Goal: Obtain resource: Obtain resource

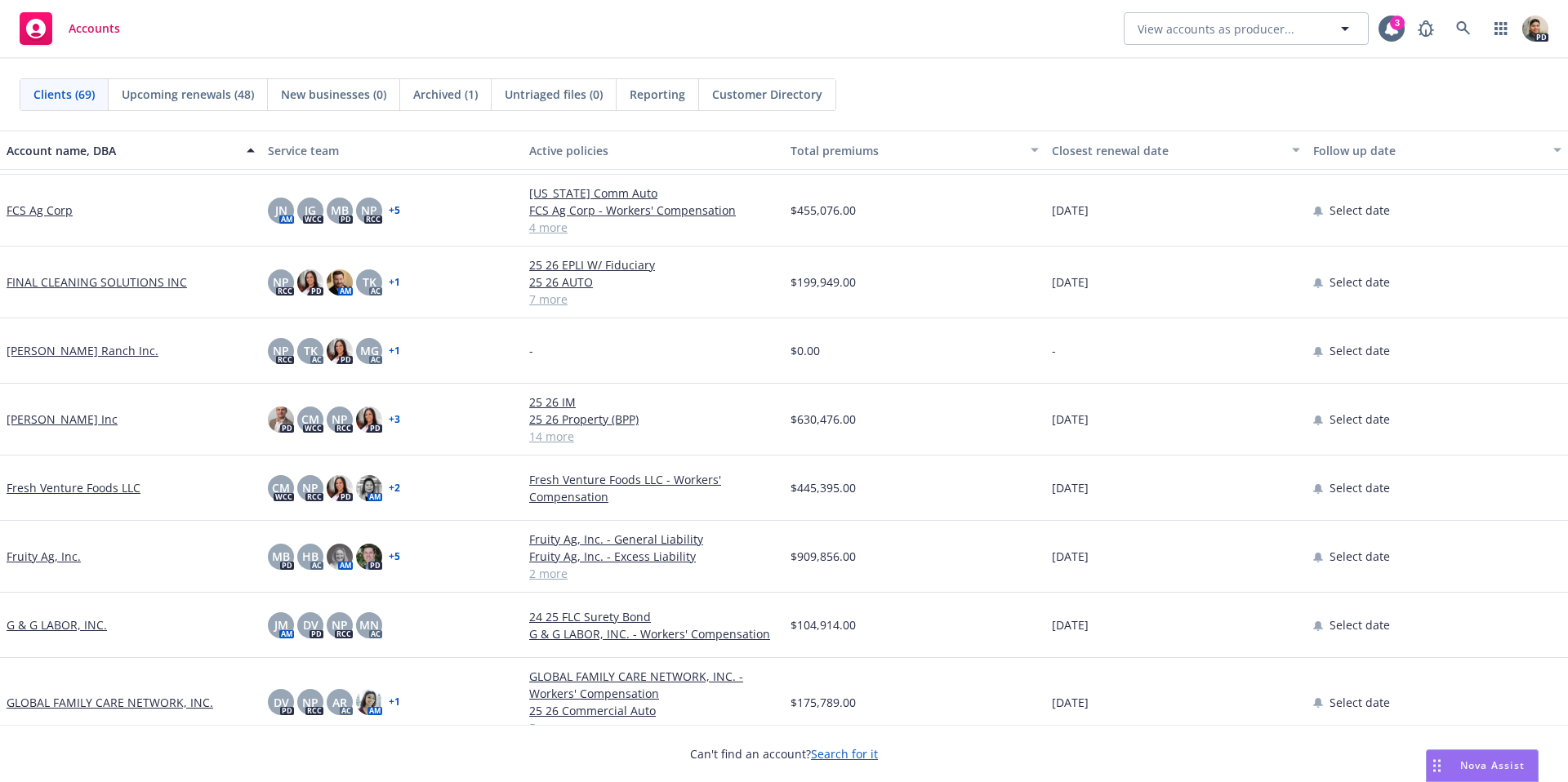
scroll to position [916, 0]
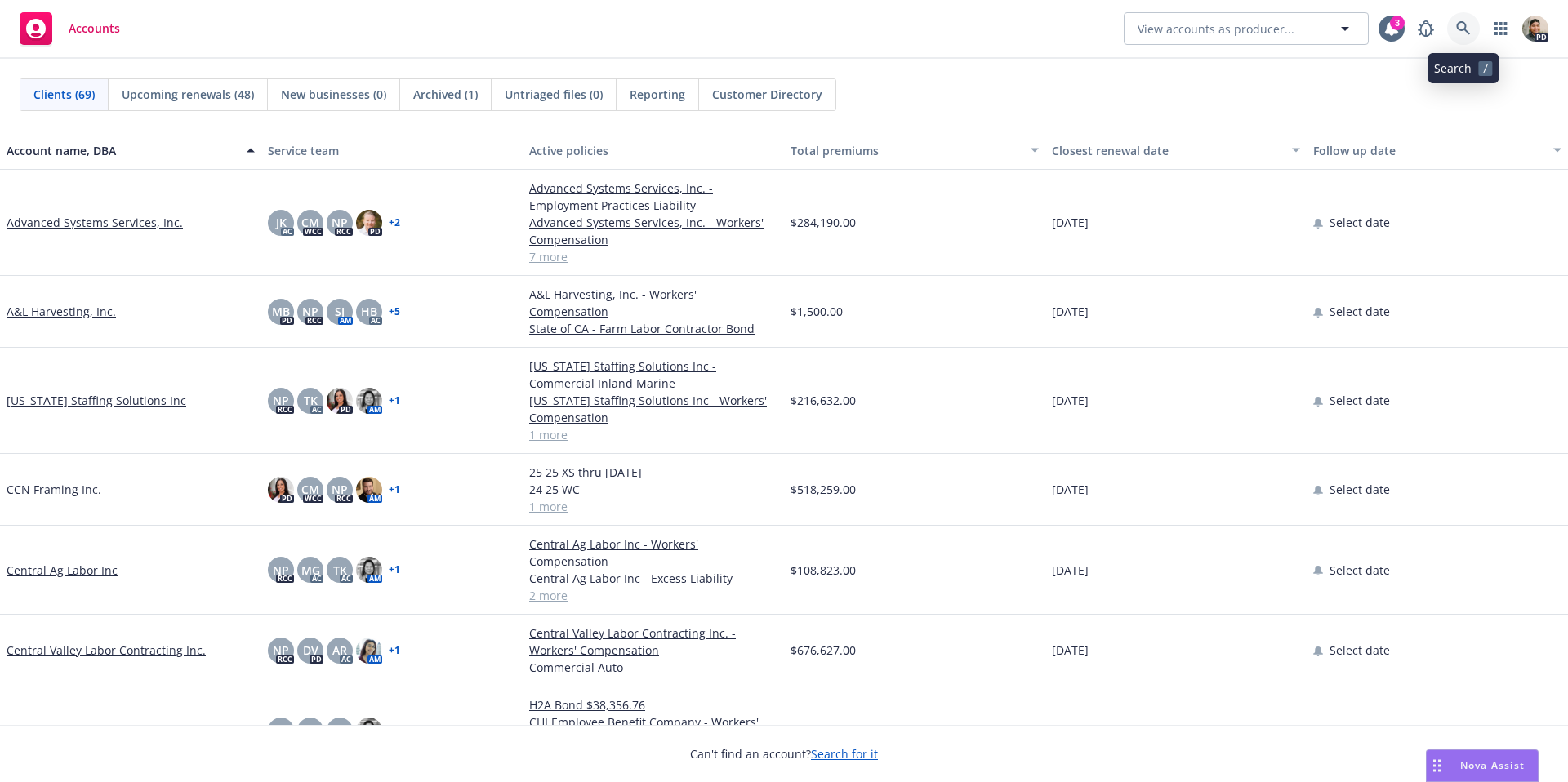
click at [1471, 30] on link at bounding box center [1462, 28] width 33 height 33
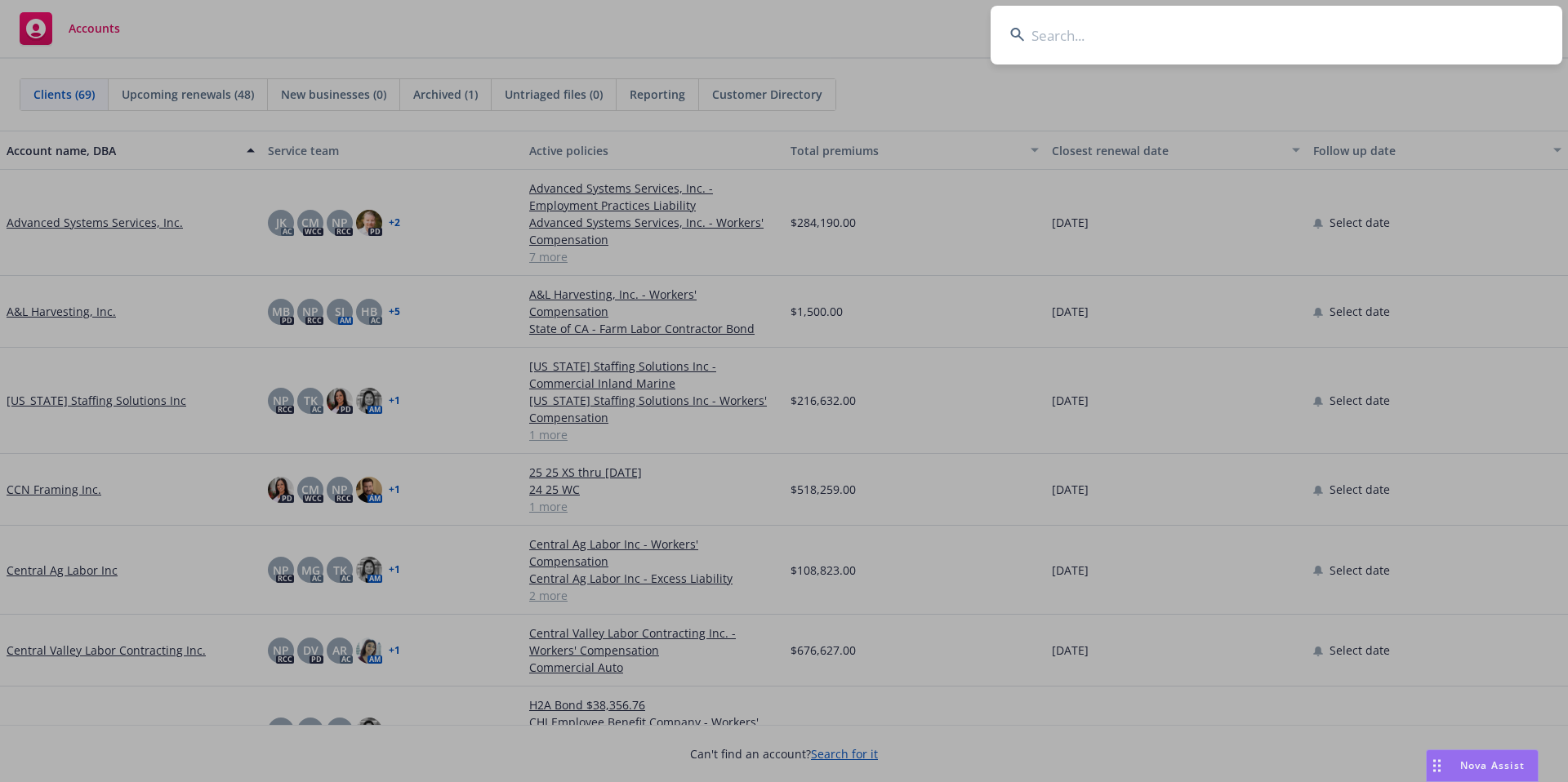
click at [1173, 43] on input at bounding box center [1276, 35] width 572 height 59
type input "rockwell"
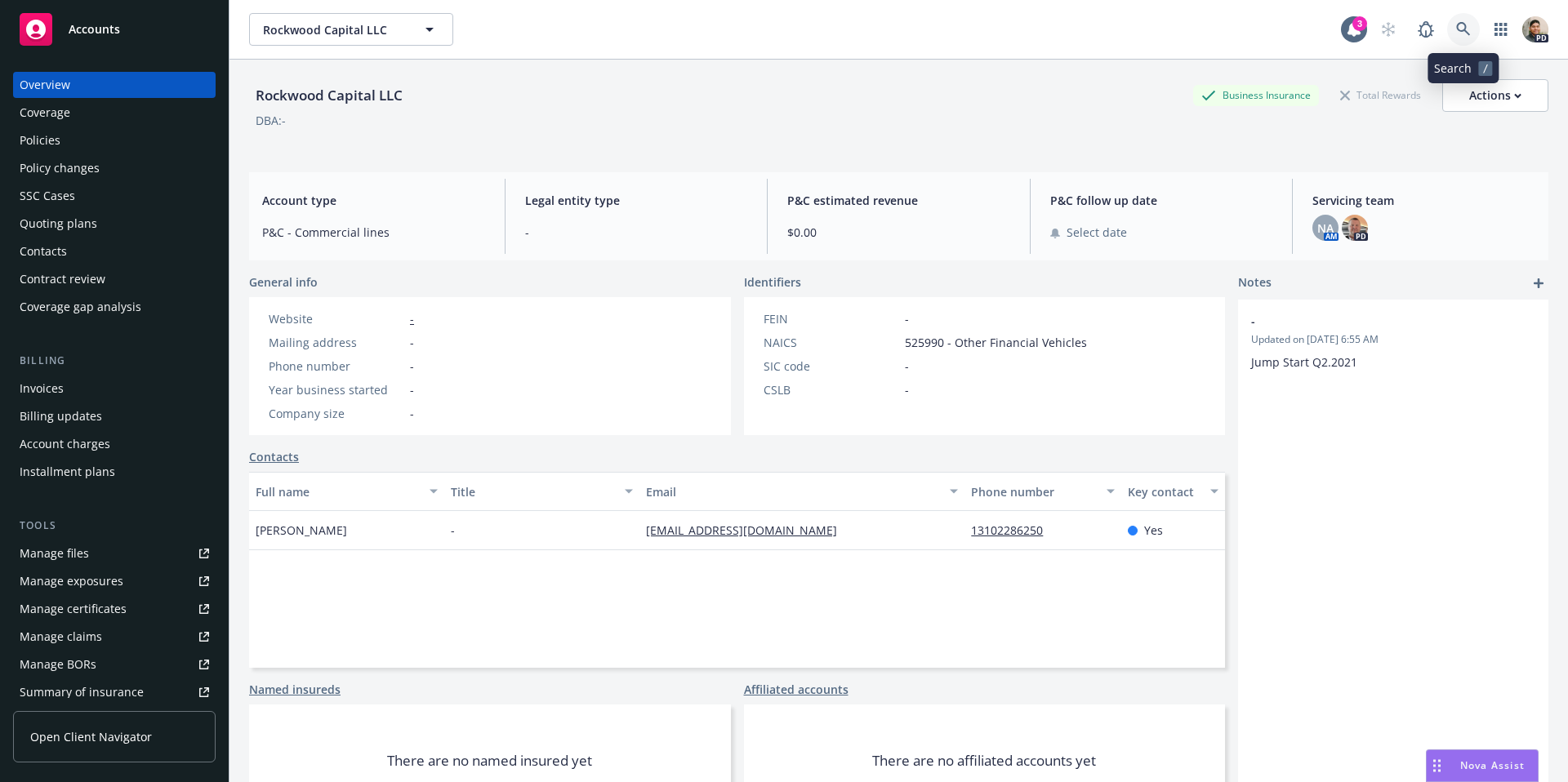
click at [1469, 28] on link at bounding box center [1462, 29] width 33 height 33
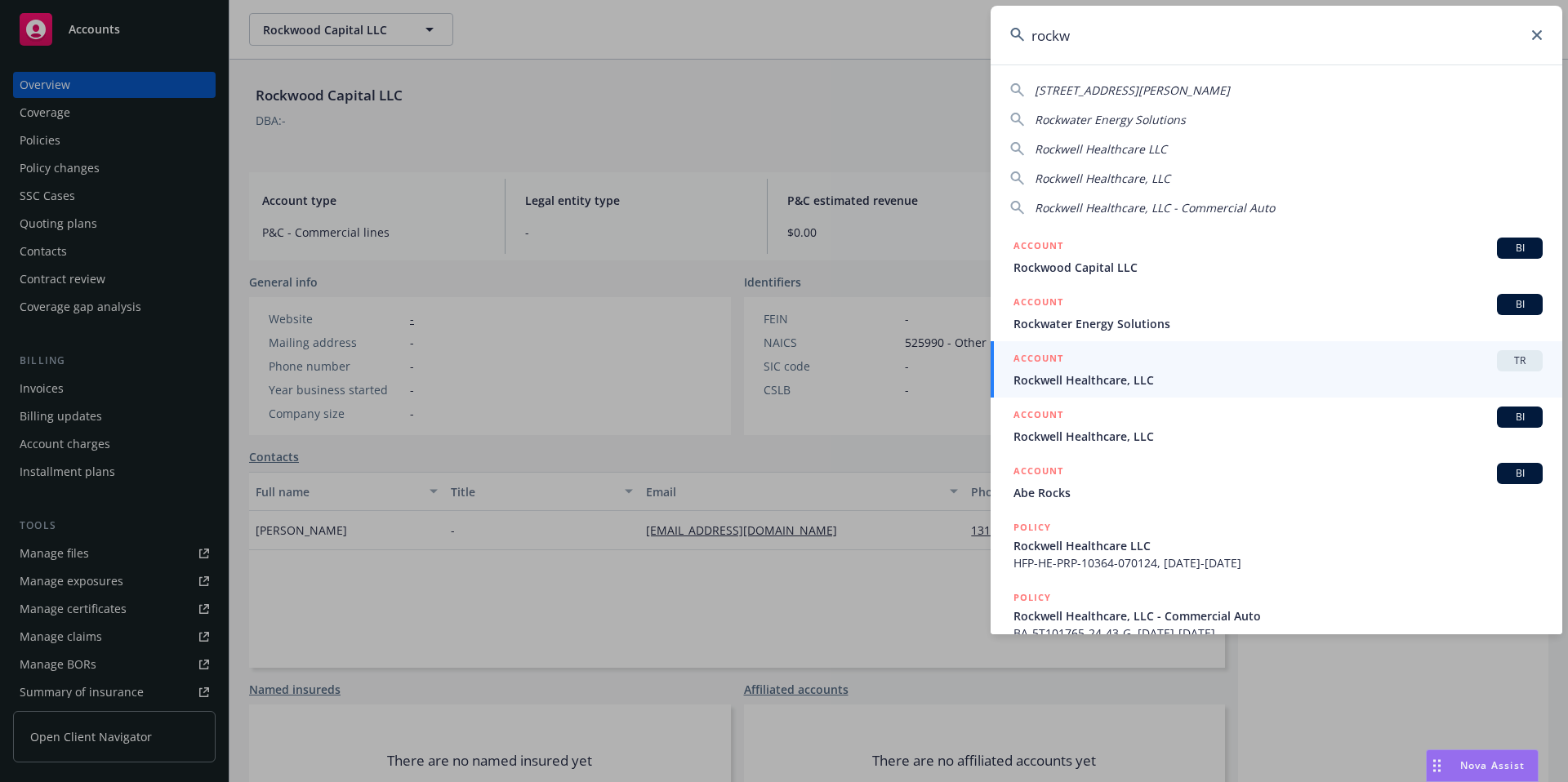
type input "rockw"
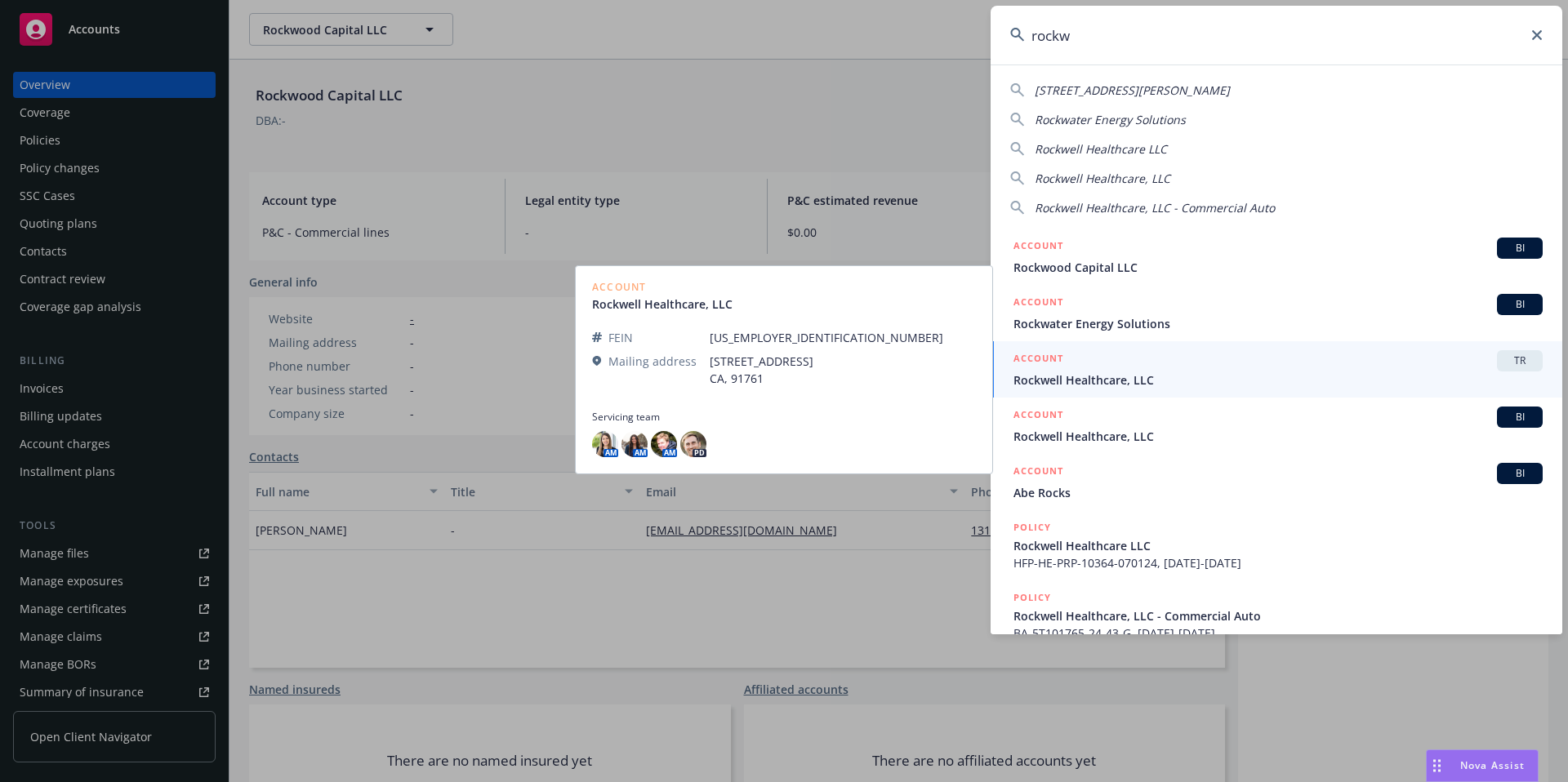
click at [1110, 426] on div "ACCOUNT BI" at bounding box center [1277, 416] width 529 height 21
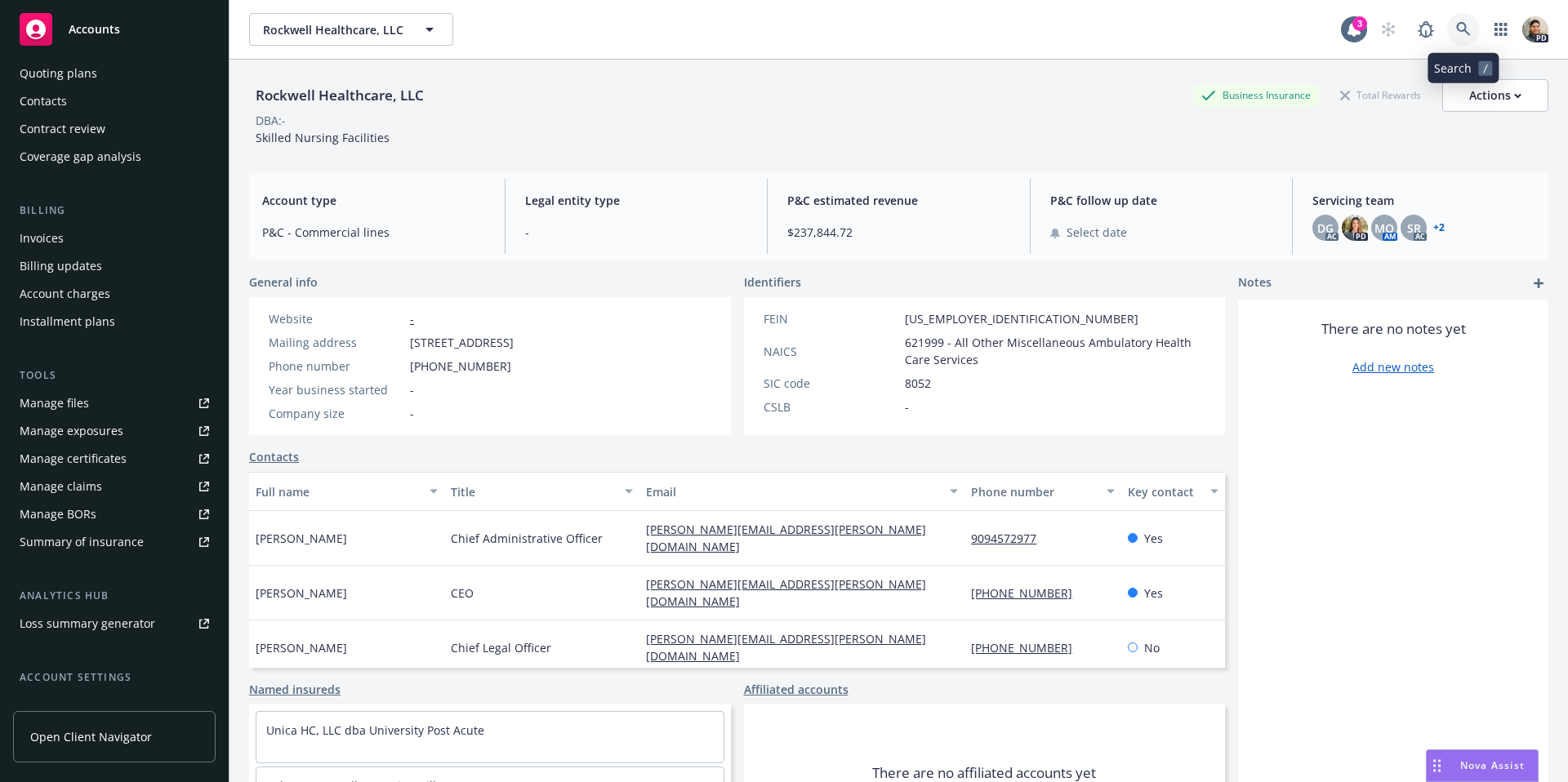
click at [1465, 26] on icon at bounding box center [1462, 29] width 15 height 15
click at [1458, 31] on icon at bounding box center [1462, 29] width 14 height 14
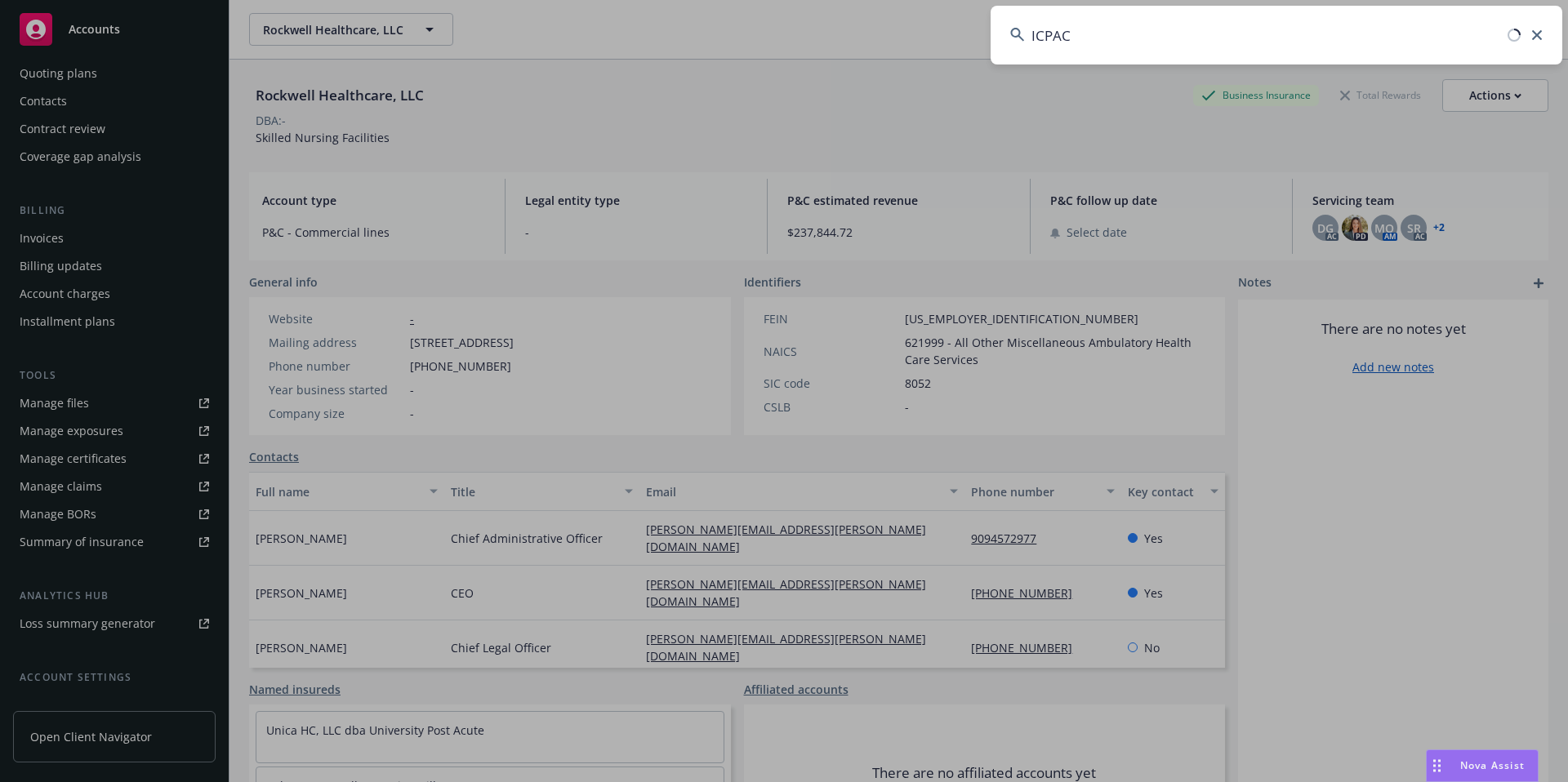
type input "ICPACV"
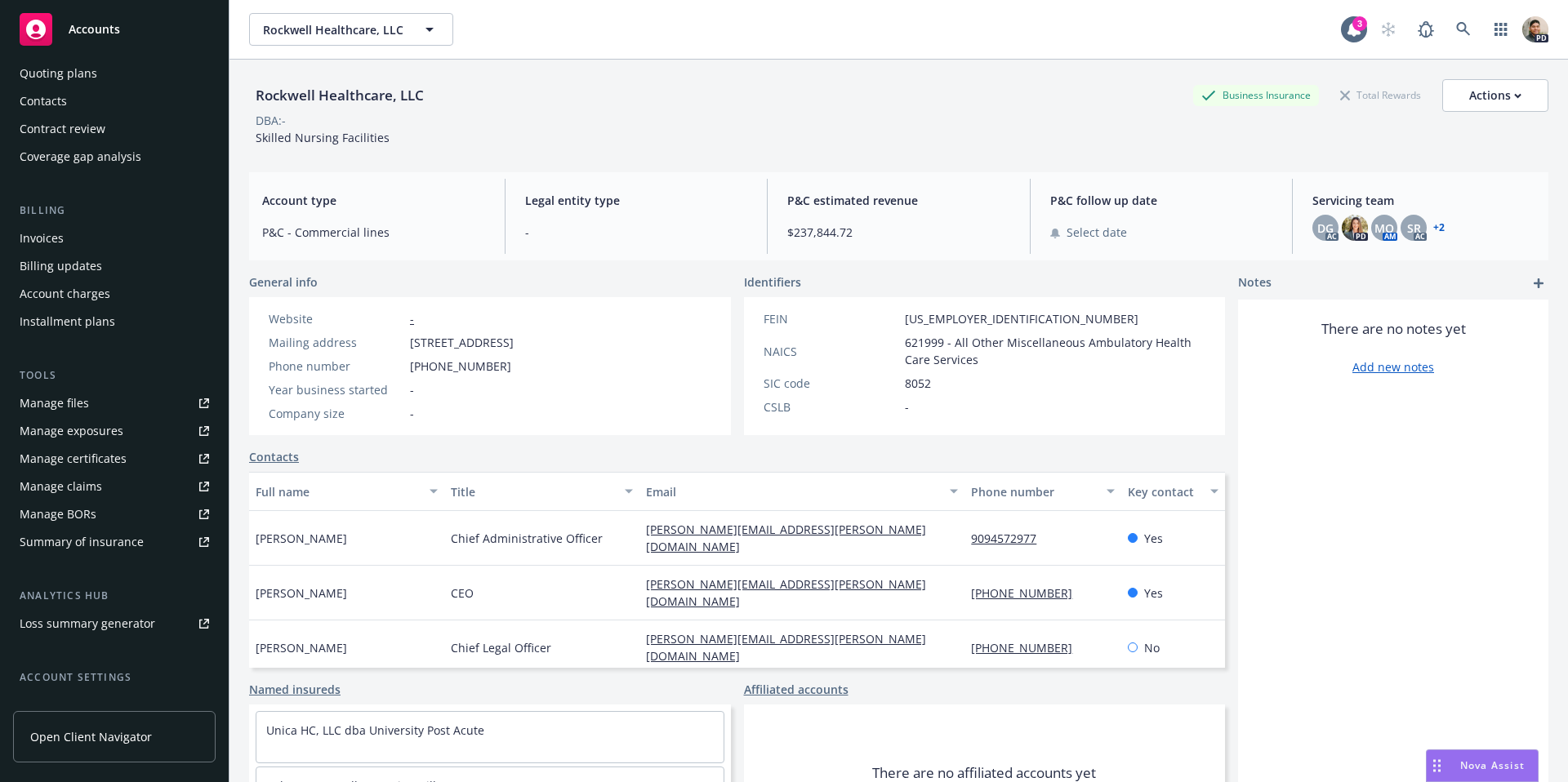
click at [58, 391] on div "Manage files" at bounding box center [55, 403] width 70 height 26
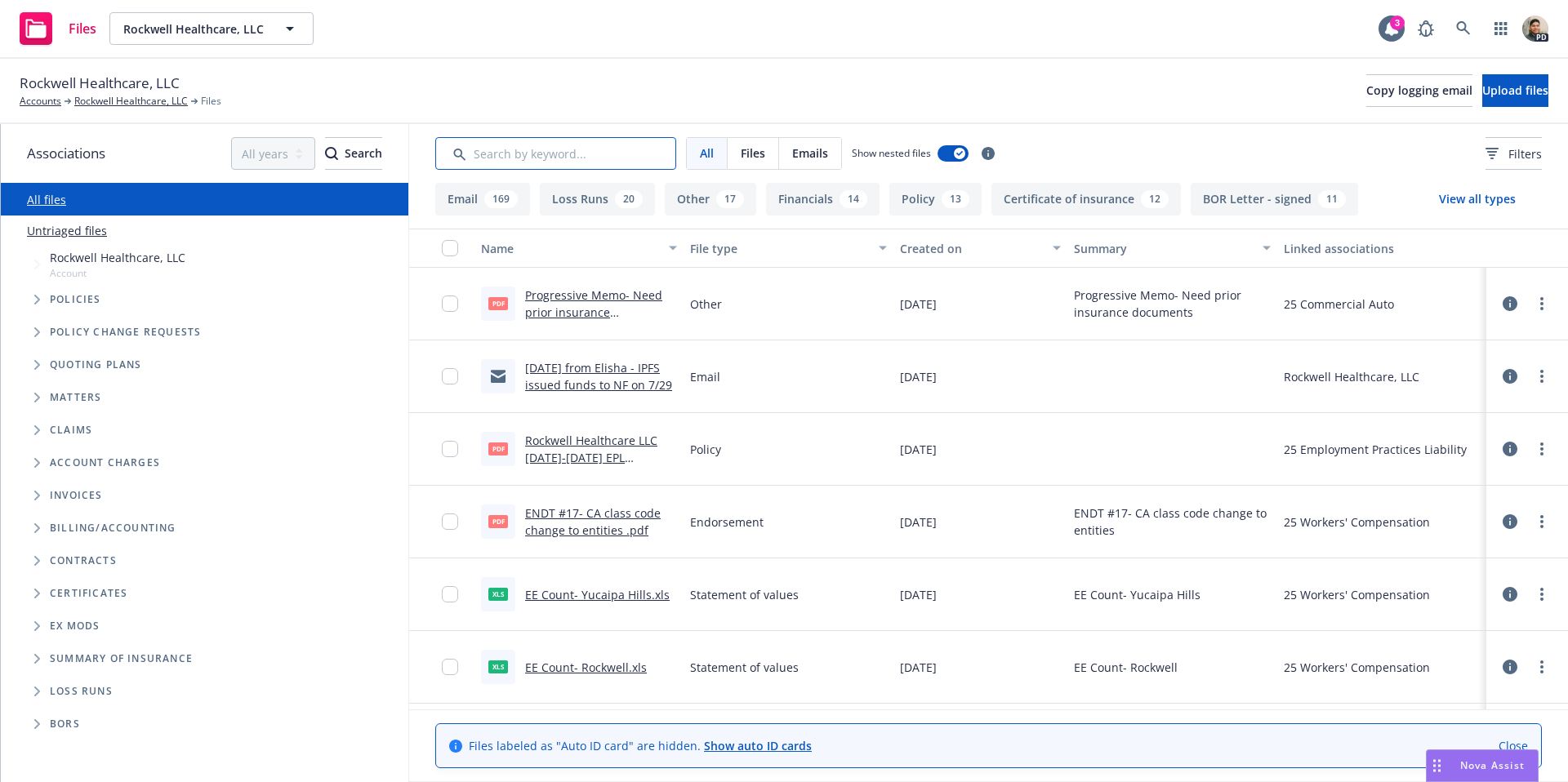
click at [503, 151] on input "Search by keyword..." at bounding box center [556, 153] width 241 height 33
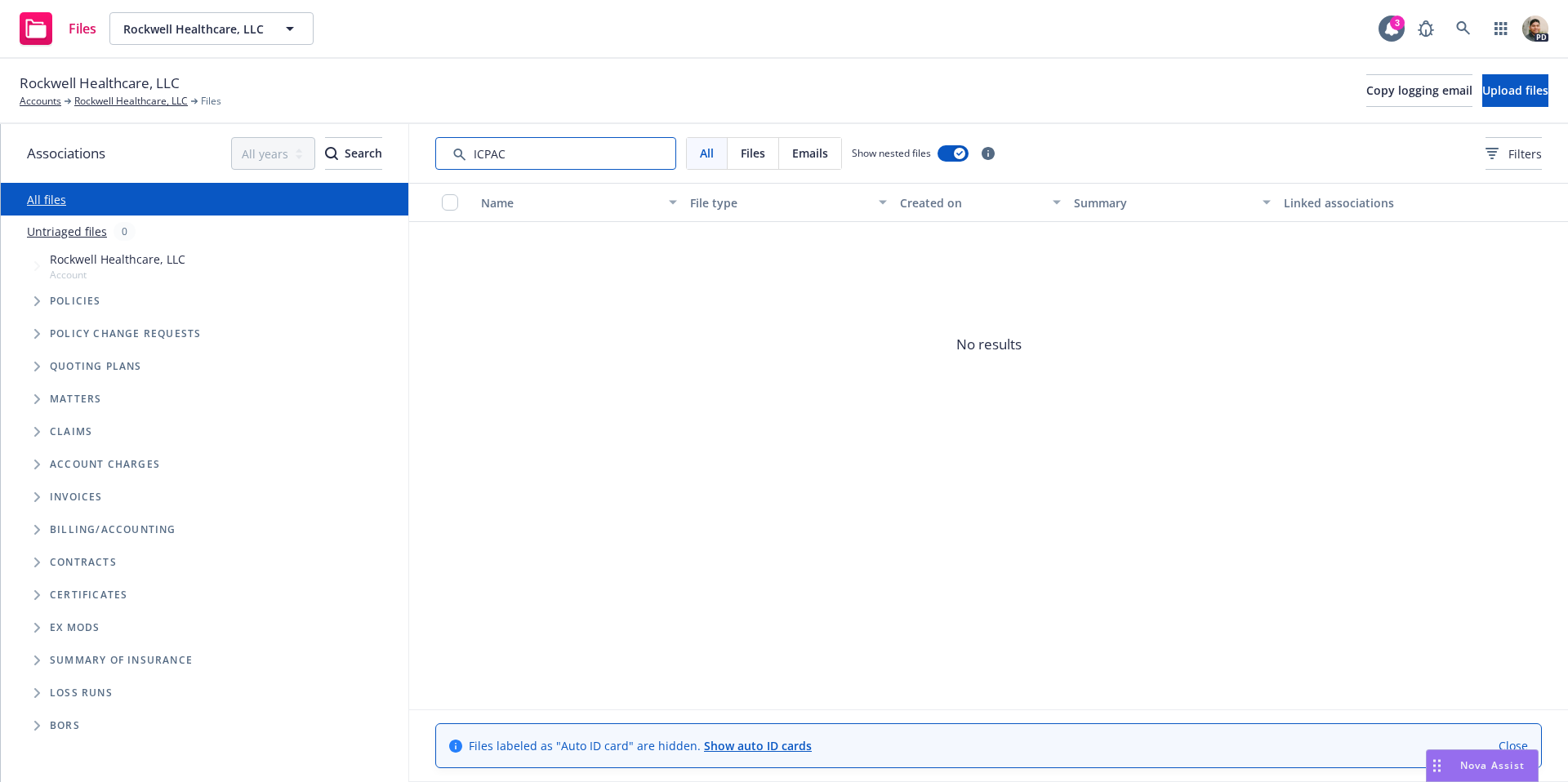
type input "ICPAC"
